Goal: Task Accomplishment & Management: Use online tool/utility

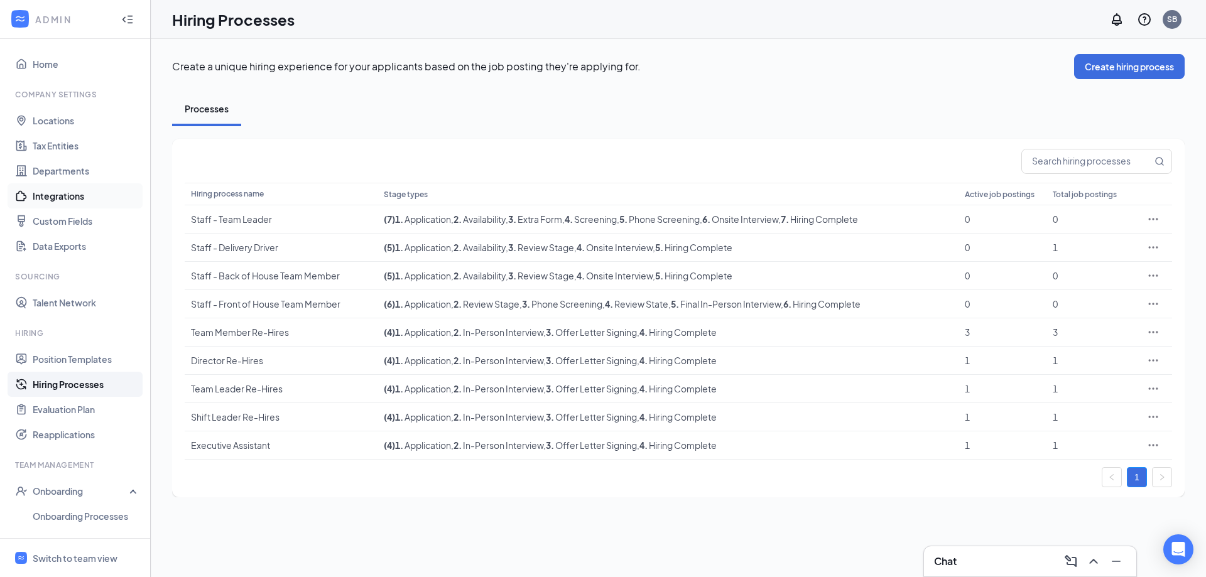
click at [73, 196] on link "Integrations" at bounding box center [86, 195] width 107 height 25
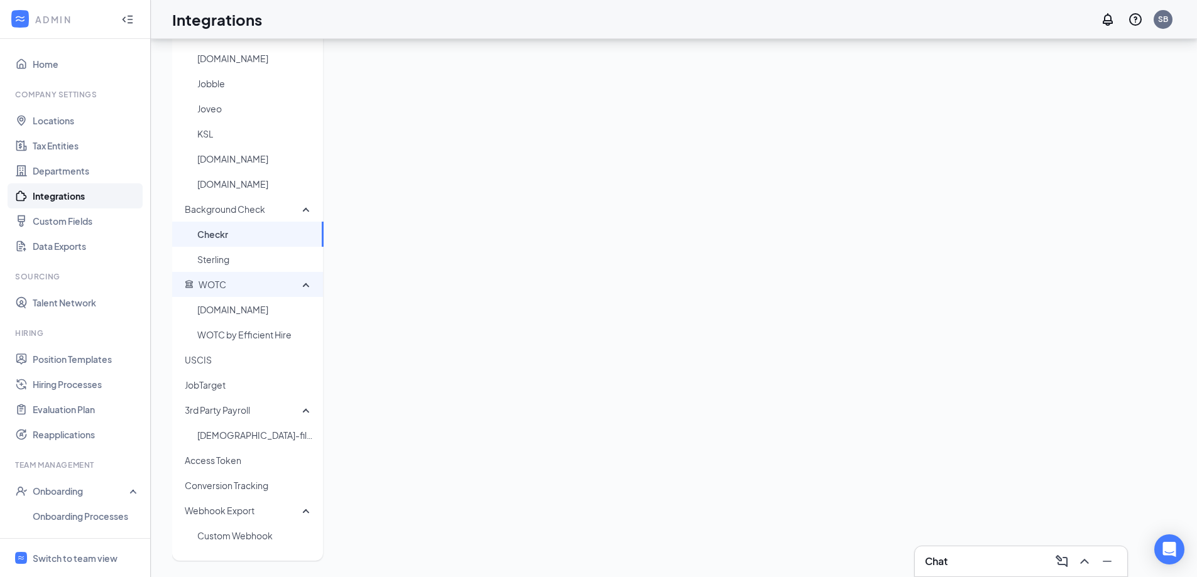
click at [230, 283] on span "WOTC" at bounding box center [244, 284] width 118 height 25
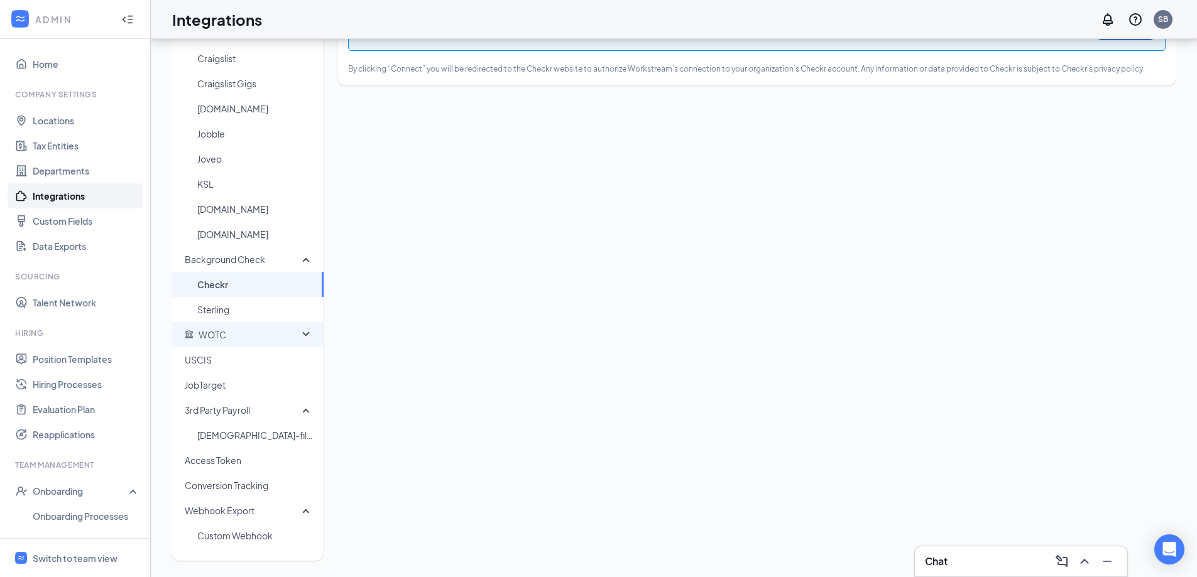
click at [239, 336] on span "WOTC" at bounding box center [244, 334] width 118 height 25
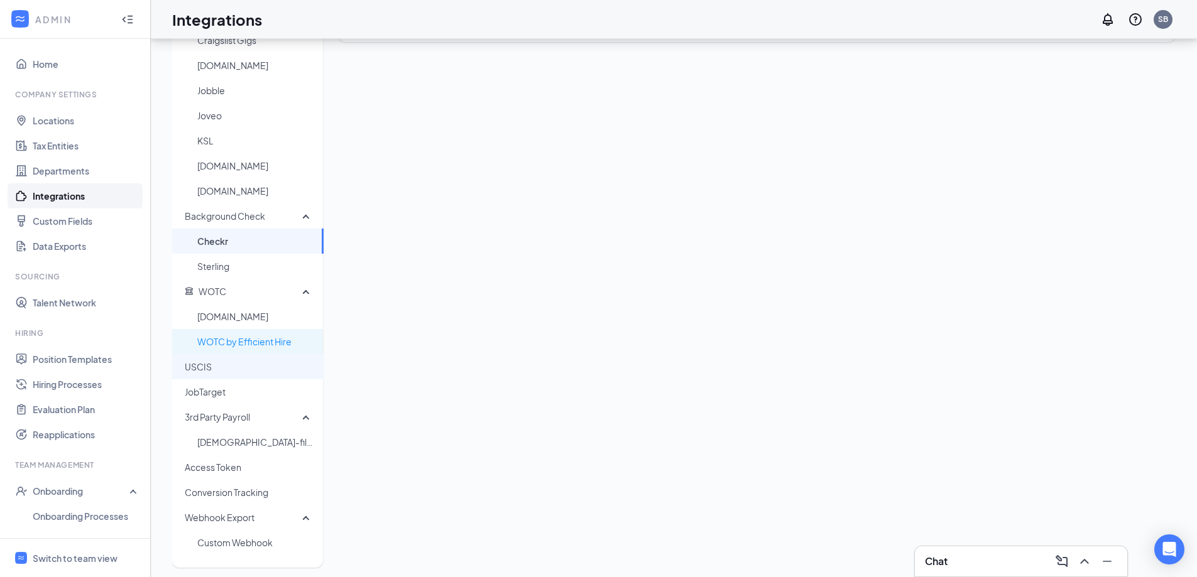
scroll to position [172, 0]
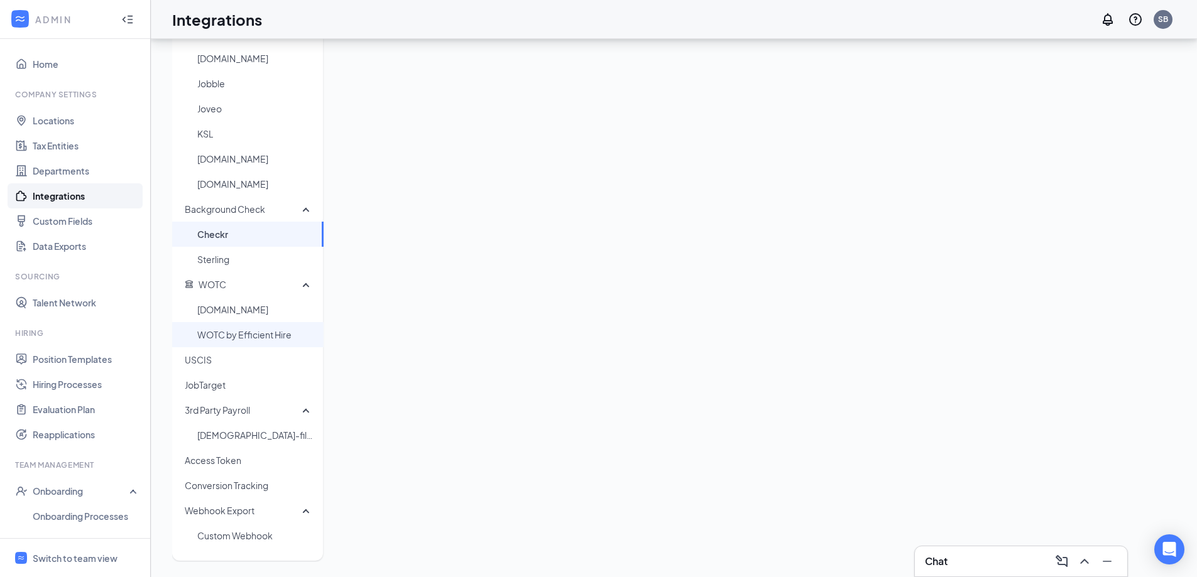
click at [278, 339] on span "WOTC by Efficient Hire" at bounding box center [255, 334] width 116 height 25
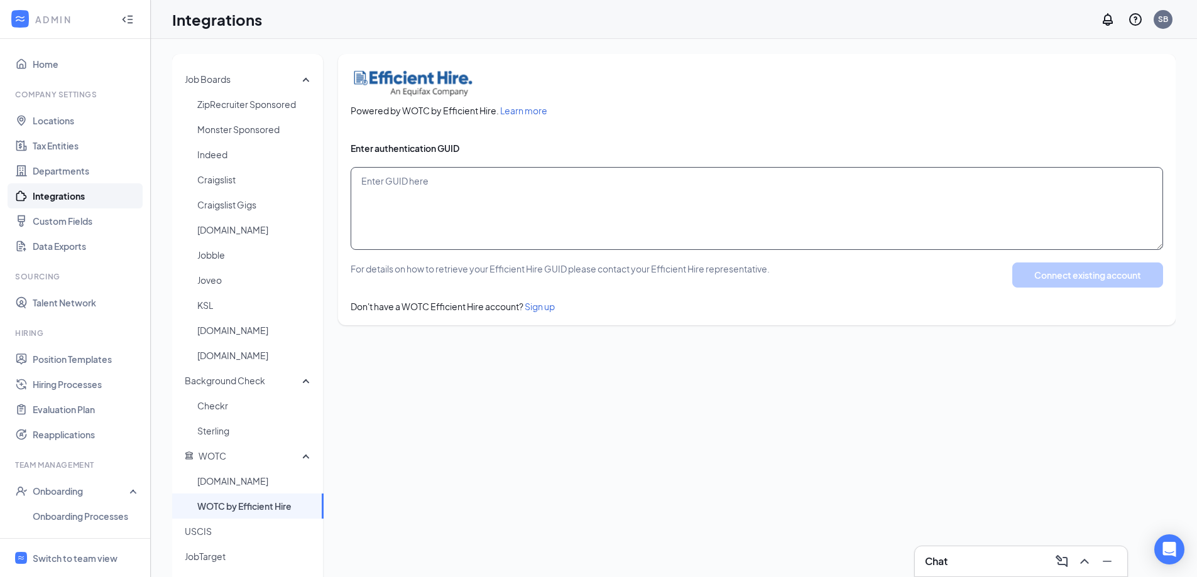
click at [424, 200] on textarea at bounding box center [757, 208] width 812 height 83
paste textarea "49513655 c6d98573-4df0-44b8-820d-52591f2b6263"
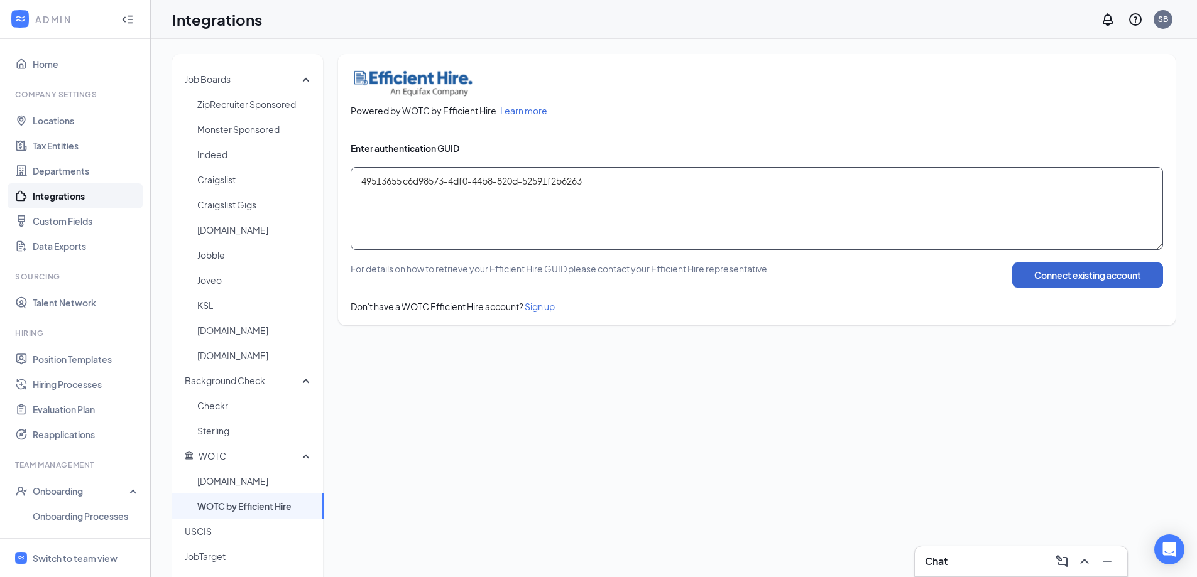
type textarea "49513655 c6d98573-4df0-44b8-820d-52591f2b6263"
click at [1072, 281] on button "Connect existing account" at bounding box center [1087, 275] width 151 height 25
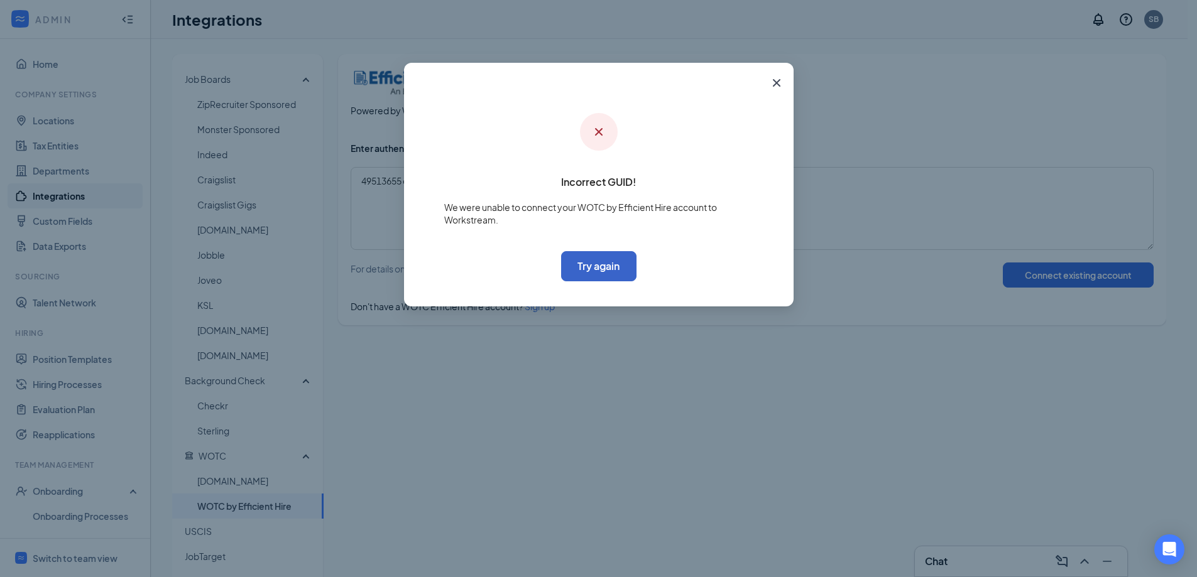
click at [593, 268] on button "Try again" at bounding box center [598, 266] width 75 height 30
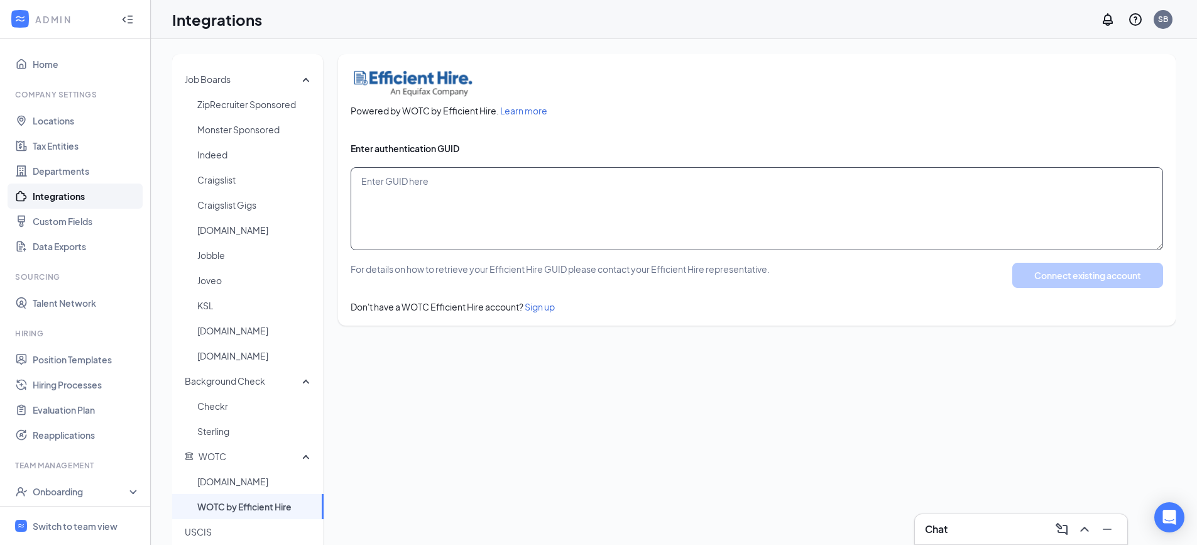
click at [395, 183] on textarea at bounding box center [757, 208] width 812 height 83
paste textarea "49513655 c6d98573-4df0-44b8-820d-52591f2b6263"
click at [361, 178] on textarea "49513655 c6d98573-4df0-44b8-820d-52591f2b6263" at bounding box center [757, 208] width 812 height 83
click at [679, 187] on textarea "49513655 c6d98573-4df0-44b8-820d-52591f2b6263" at bounding box center [757, 208] width 812 height 83
click at [728, 204] on textarea "49513655 c6d98573-4df0-44b8-820d-52591f2b6263" at bounding box center [757, 208] width 812 height 83
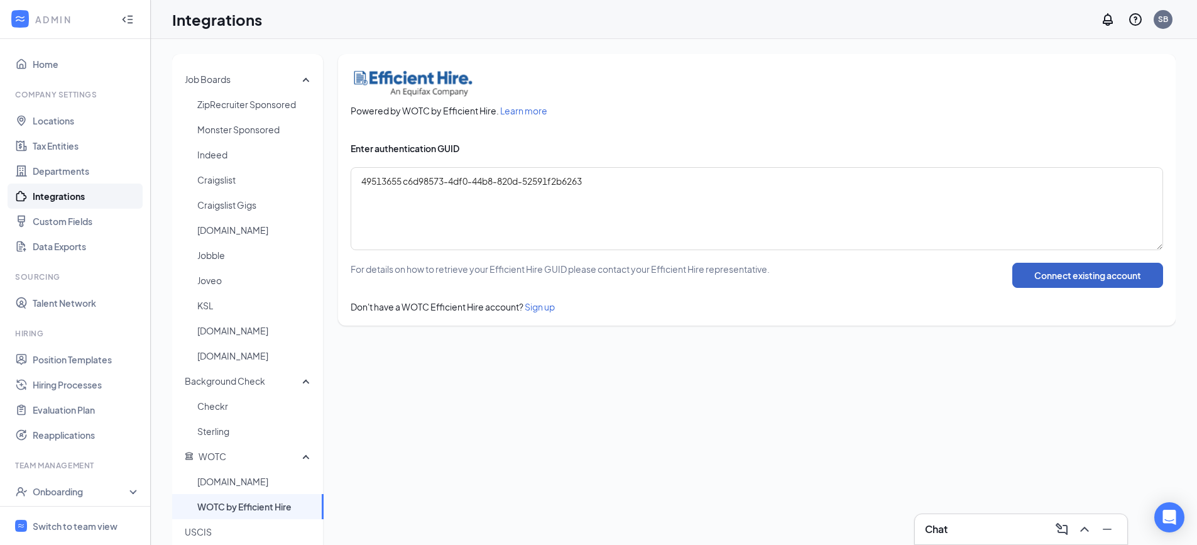
click at [1069, 279] on button "Connect existing account" at bounding box center [1087, 275] width 151 height 25
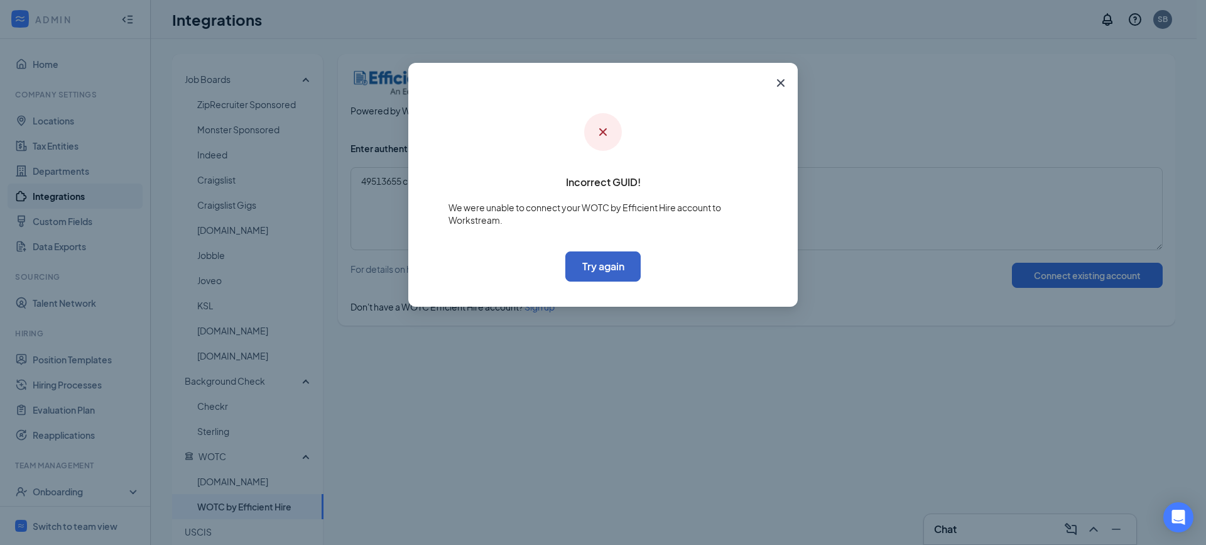
click at [599, 265] on button "Try again" at bounding box center [603, 266] width 75 height 30
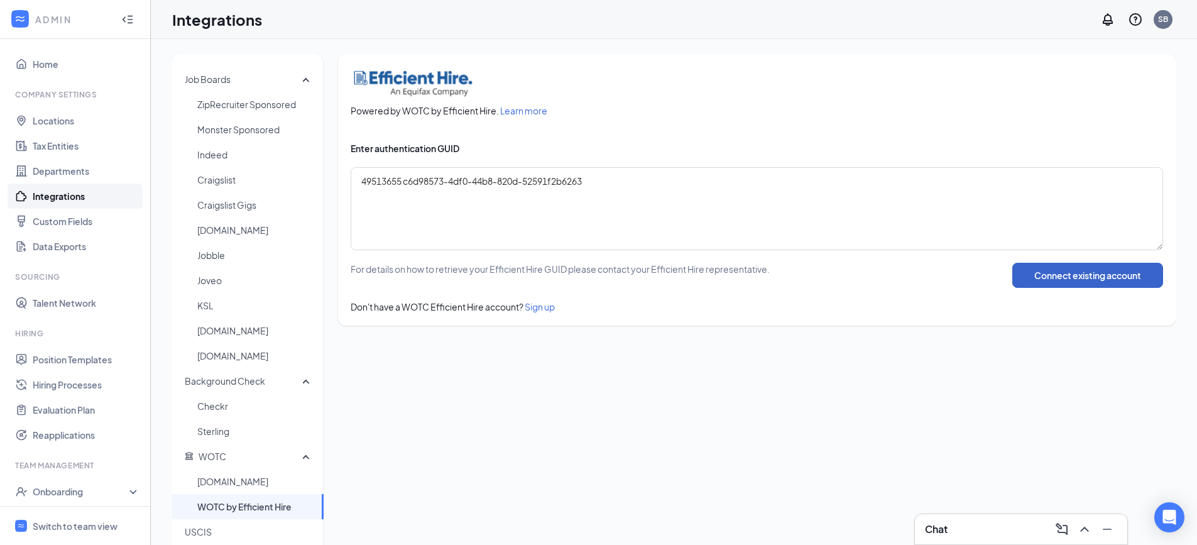
click at [1059, 282] on button "Connect existing account" at bounding box center [1087, 275] width 151 height 25
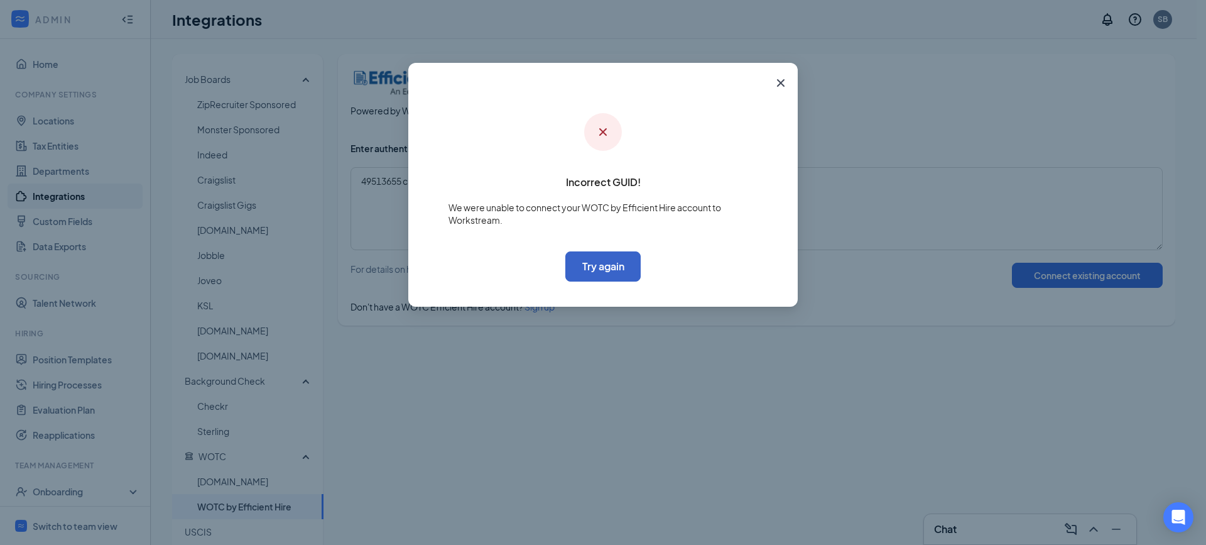
click at [599, 265] on button "Try again" at bounding box center [603, 266] width 75 height 30
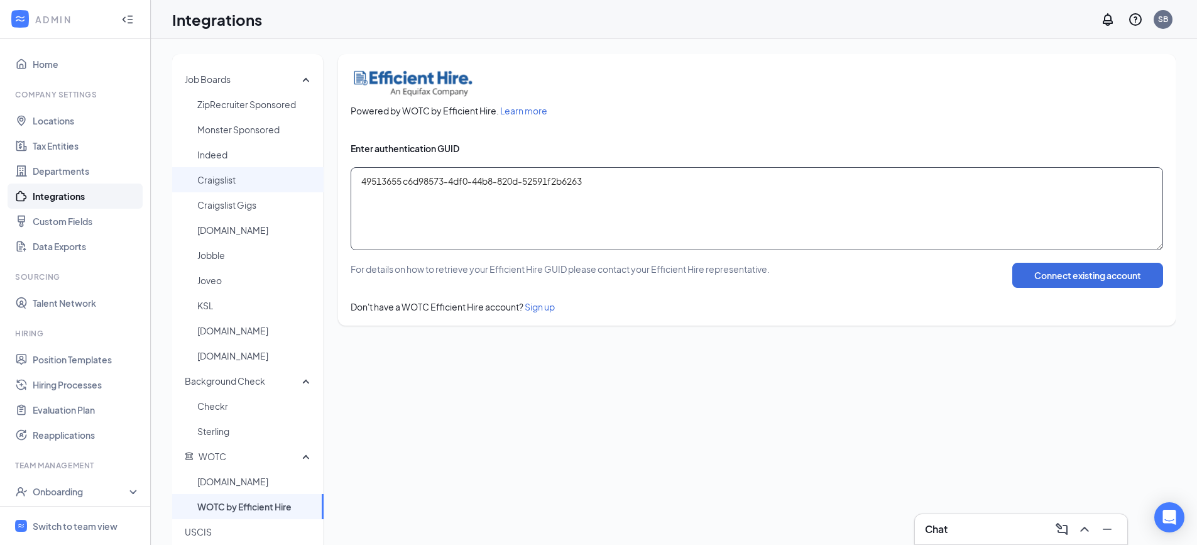
drag, startPoint x: 661, startPoint y: 186, endPoint x: 221, endPoint y: 181, distance: 439.9
click at [221, 181] on div "Job Boards ZipRecruiter Sponsored Monster Sponsored Indeed Craigslist Craigslis…" at bounding box center [673, 394] width 1003 height 680
click at [408, 173] on textarea "49513655 cd" at bounding box center [757, 208] width 812 height 83
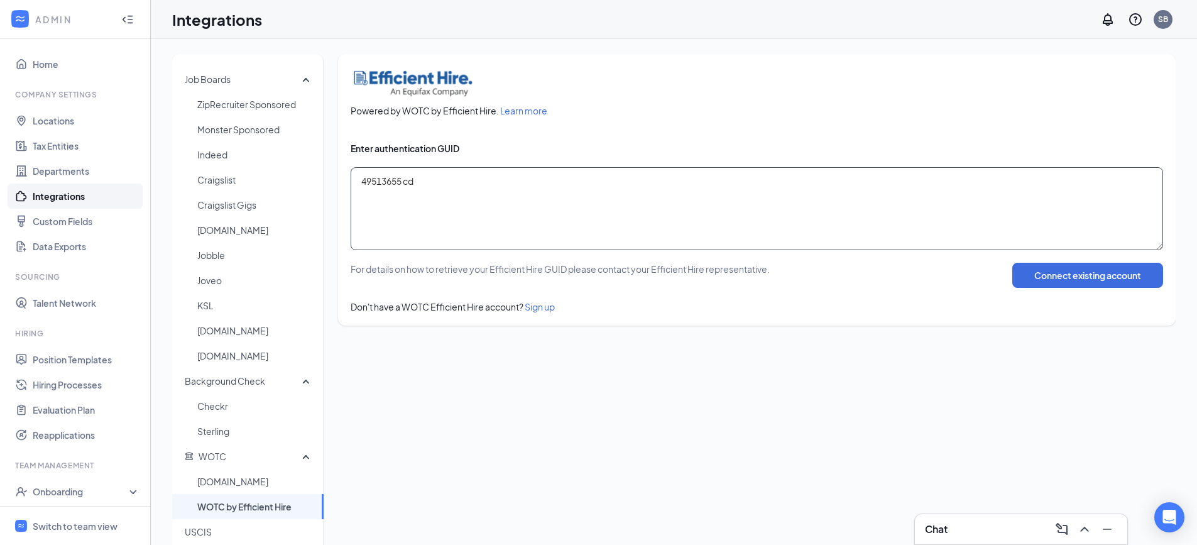
paste textarea "c6d98573-4df0-44b8-820d-52591f2b6263"
type textarea "c6d98573-4df0-44b8-820d-52591f2b6263"
click at [1130, 271] on button "Connect existing account" at bounding box center [1087, 275] width 151 height 25
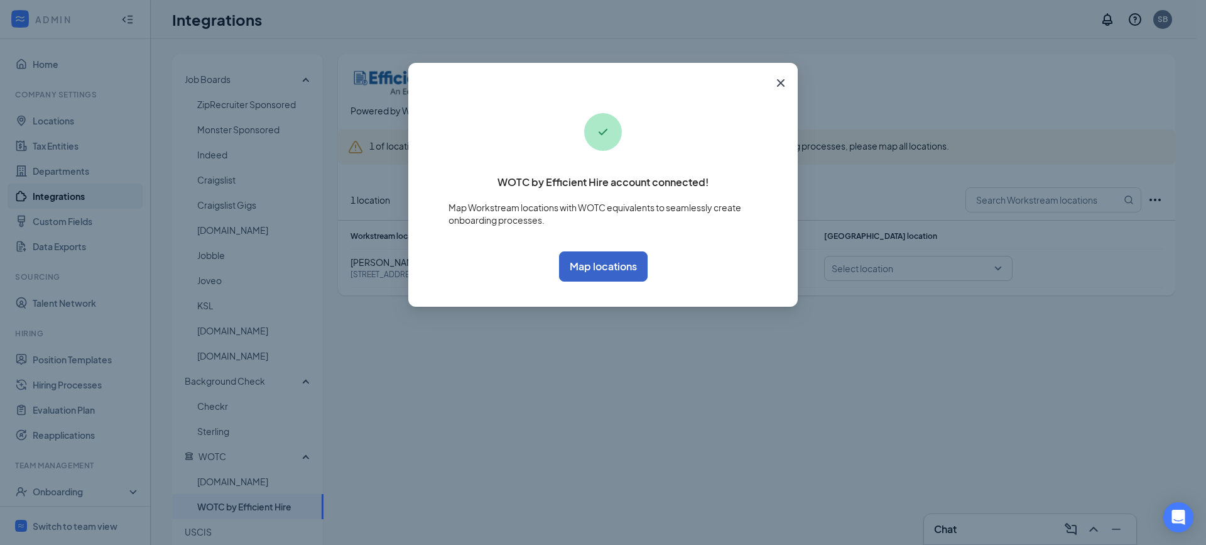
click at [588, 266] on button "Map locations" at bounding box center [603, 266] width 89 height 30
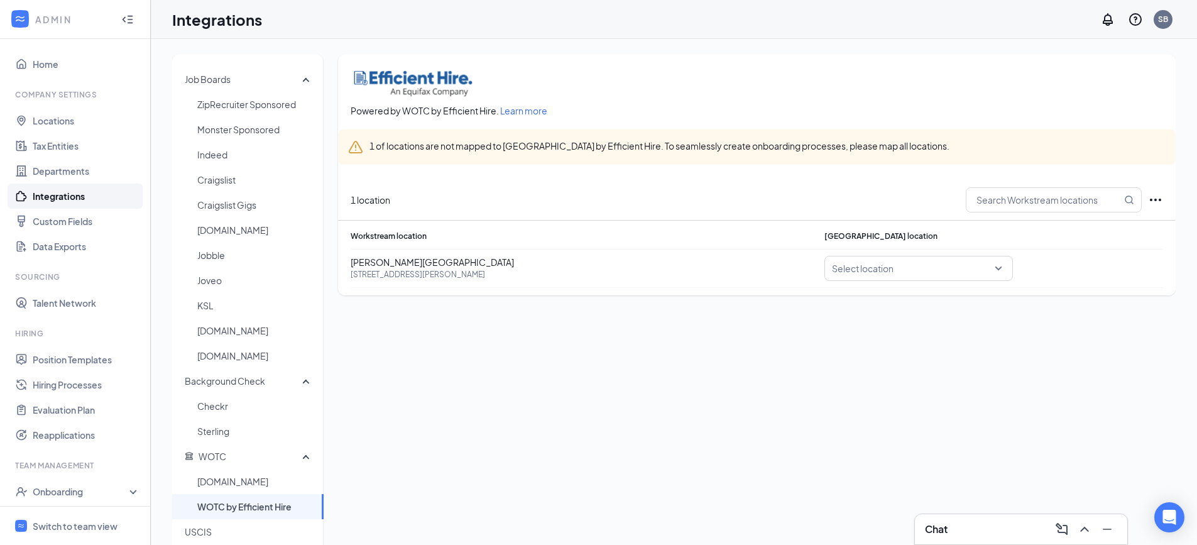
click at [871, 267] on input "search" at bounding box center [914, 268] width 165 height 24
click at [892, 314] on span "20402 98th St E, Bonney Lake, WA. 98391" at bounding box center [918, 317] width 168 height 14
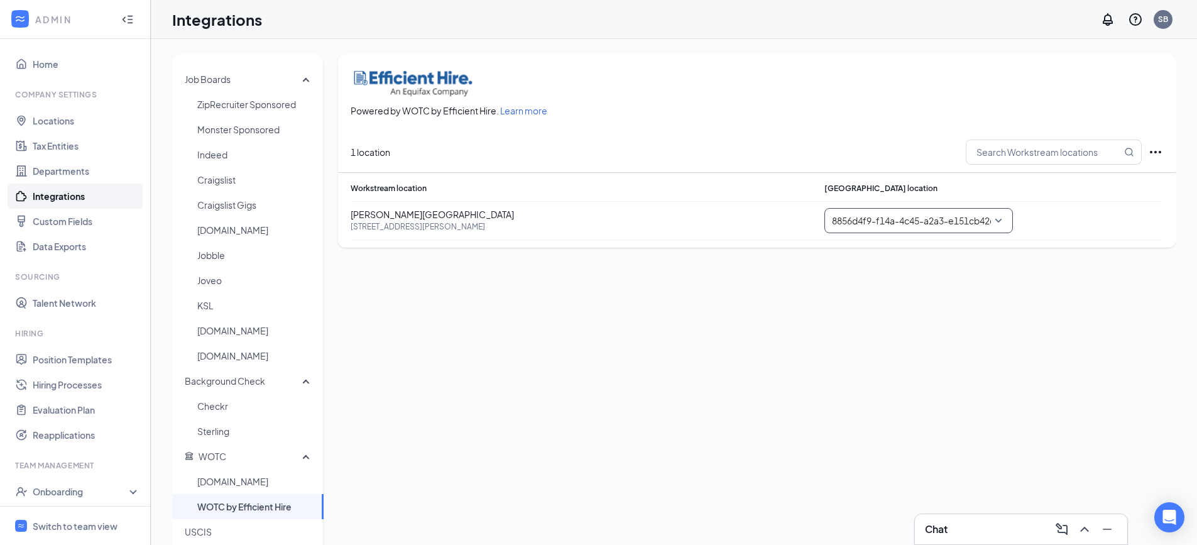
click at [243, 511] on span "WOTC by Efficient Hire" at bounding box center [255, 506] width 116 height 25
click at [221, 457] on span "WOTC" at bounding box center [213, 456] width 28 height 11
click at [240, 504] on span "WOTC by Efficient Hire" at bounding box center [255, 506] width 116 height 25
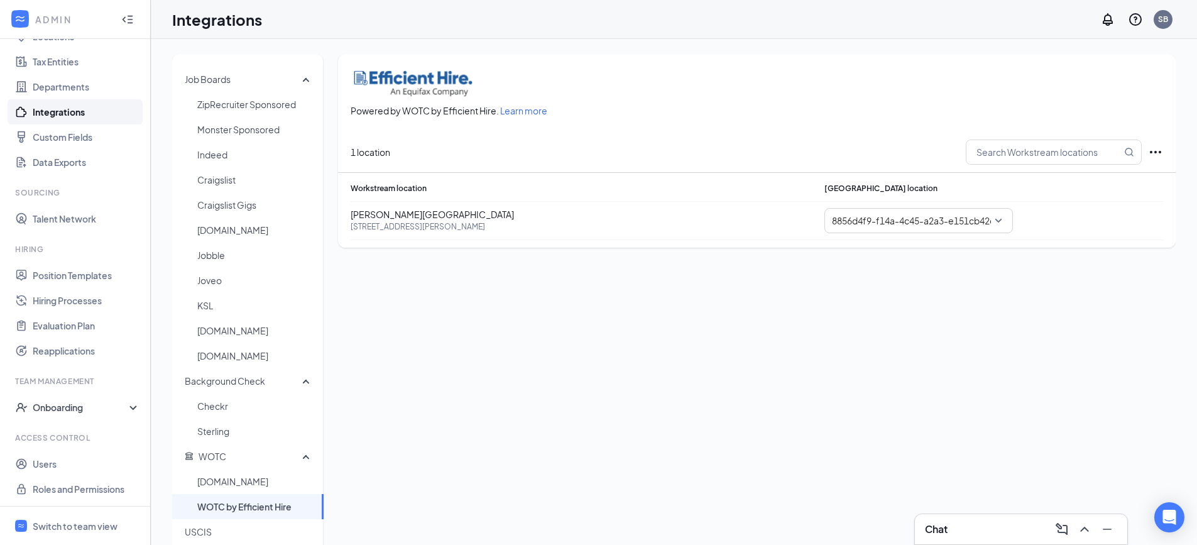
scroll to position [85, 0]
click at [78, 406] on div "Onboarding" at bounding box center [81, 406] width 97 height 13
click at [70, 429] on link "Onboarding Processes" at bounding box center [86, 431] width 107 height 25
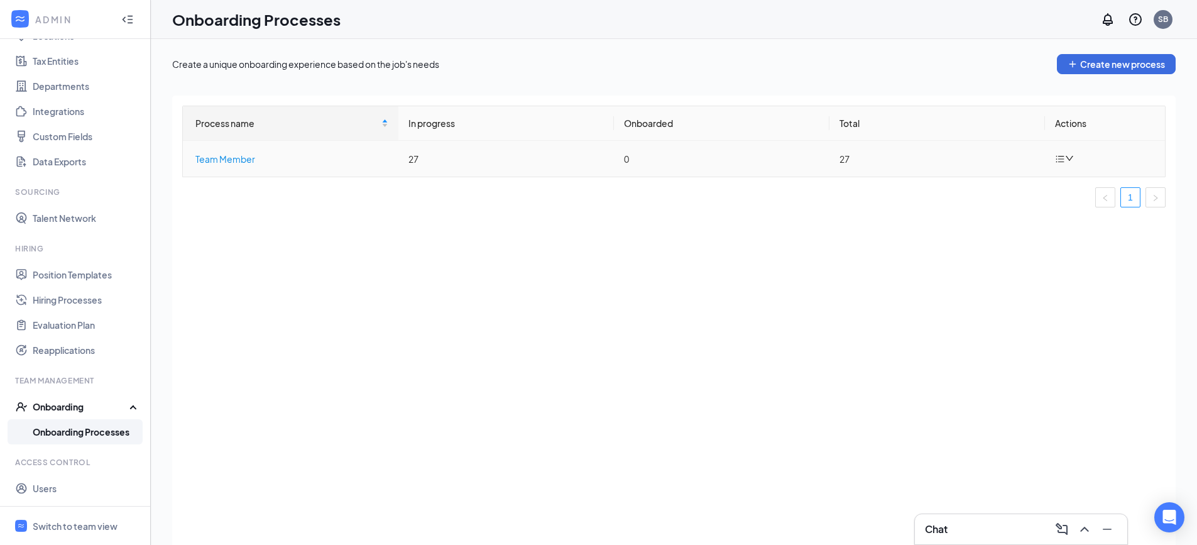
click at [270, 158] on div "Team Member" at bounding box center [291, 159] width 193 height 14
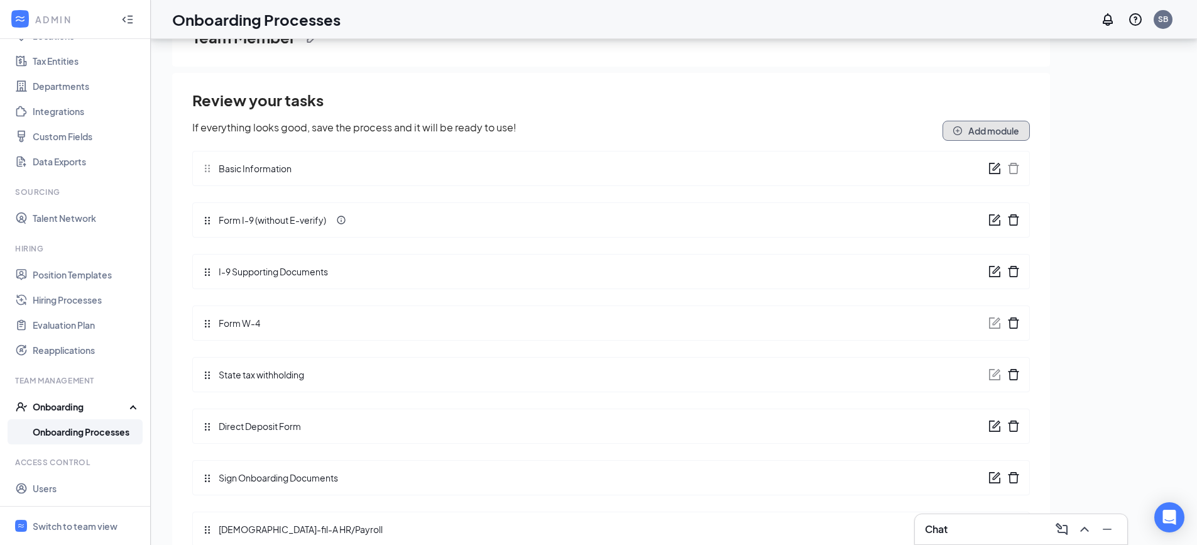
click at [976, 132] on button "Add module" at bounding box center [986, 131] width 87 height 20
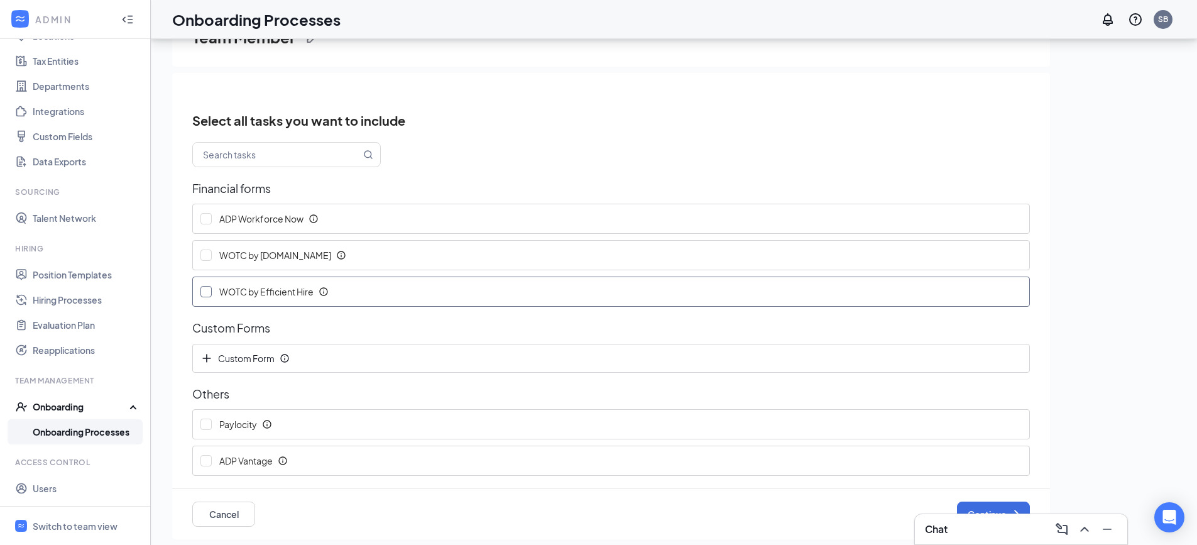
click at [257, 292] on span "WOTC by Efficient Hire" at bounding box center [268, 291] width 102 height 13
click at [212, 292] on input "WOTC by Efficient Hire" at bounding box center [205, 291] width 11 height 11
checkbox input "true"
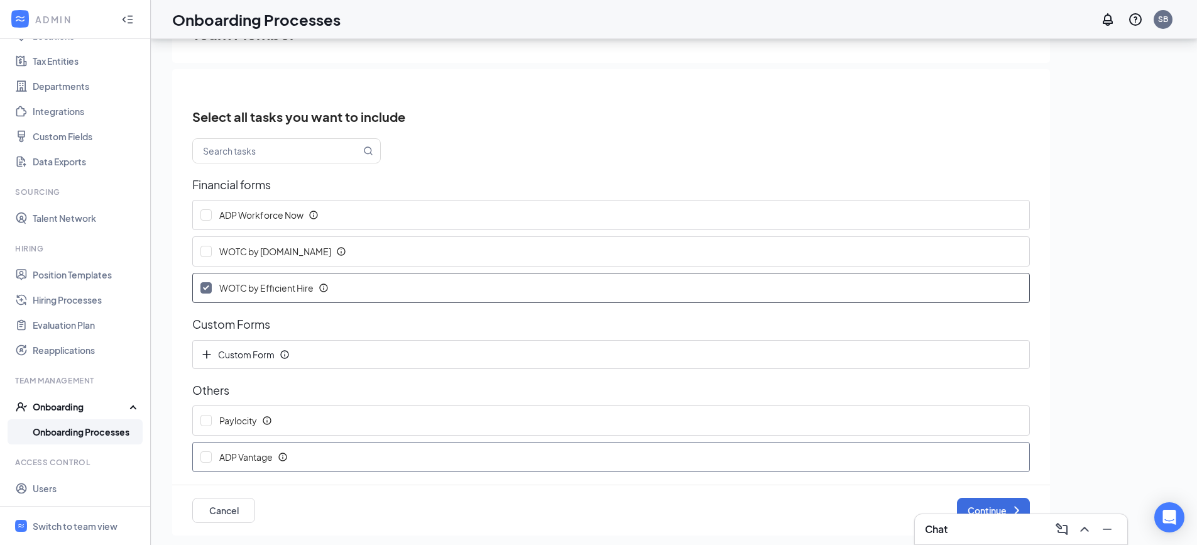
scroll to position [4, 0]
click at [990, 504] on button "Continue" at bounding box center [993, 509] width 73 height 25
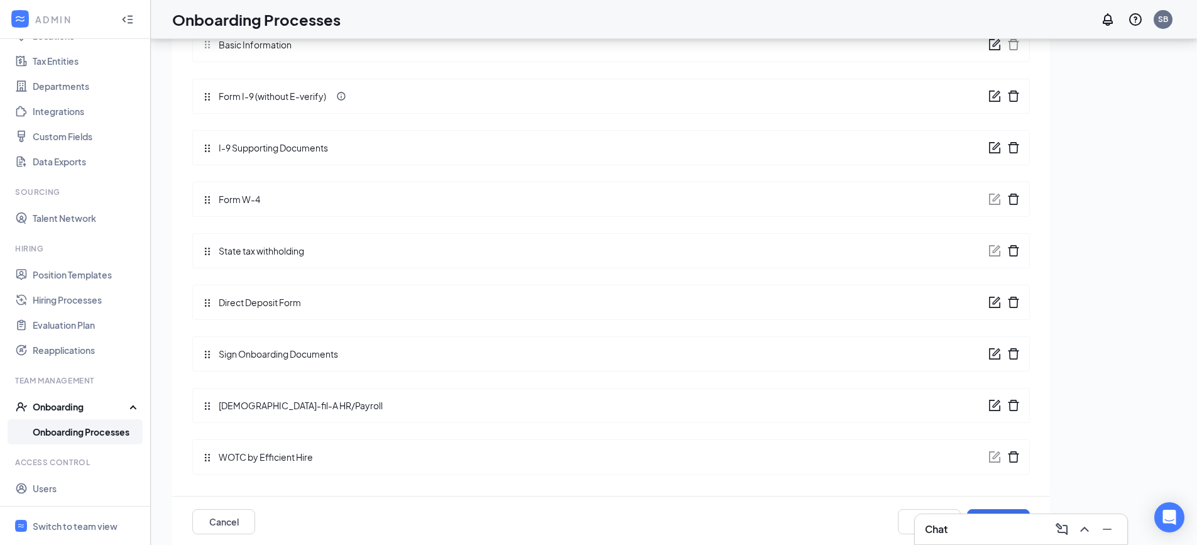
scroll to position [138, 0]
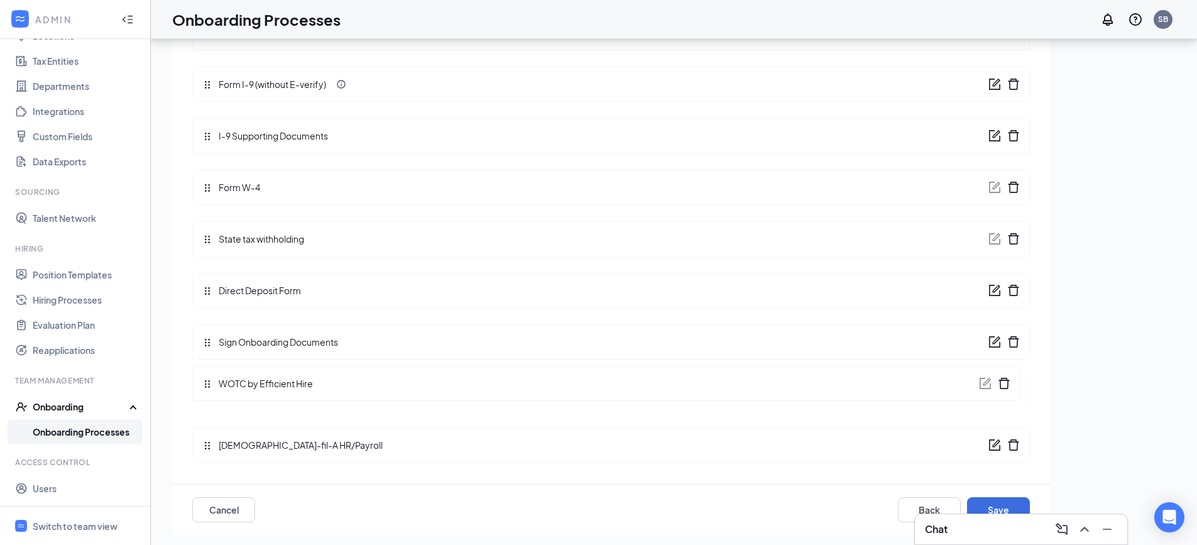
drag, startPoint x: 207, startPoint y: 446, endPoint x: 211, endPoint y: 373, distance: 73.0
click at [211, 373] on div "Review & Save If everything looks good, save the process and it will be ready t…" at bounding box center [611, 223] width 838 height 498
click at [288, 392] on span "WOTC by Efficient Hire" at bounding box center [262, 393] width 101 height 14
click at [241, 393] on span "WOTC by Efficient Hire" at bounding box center [262, 393] width 101 height 14
click at [995, 504] on button "Save" at bounding box center [998, 509] width 63 height 25
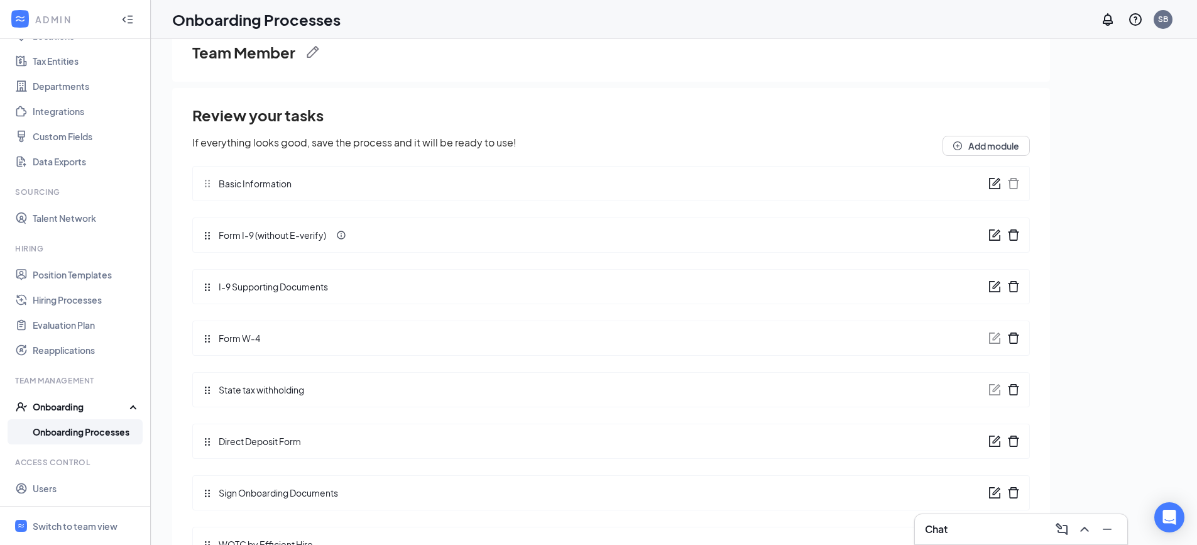
scroll to position [95, 0]
